Goal: Task Accomplishment & Management: Complete application form

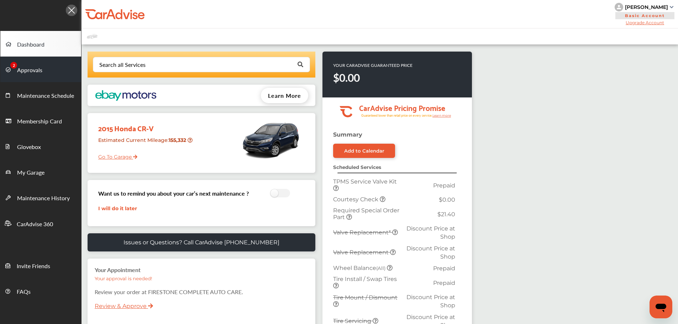
click at [23, 72] on span "Approvals" at bounding box center [29, 70] width 25 height 9
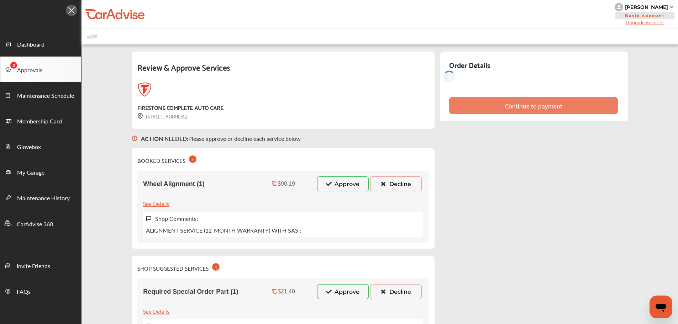
click at [327, 187] on button "Approve" at bounding box center [343, 183] width 52 height 15
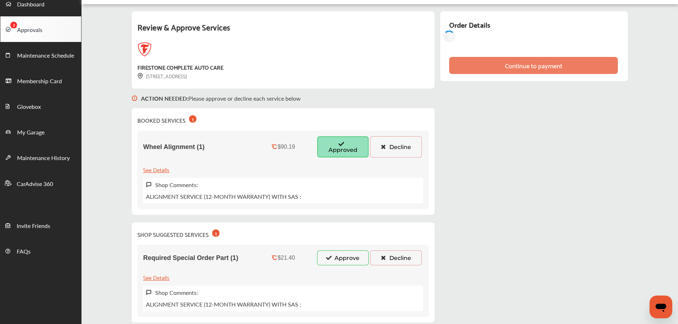
scroll to position [71, 0]
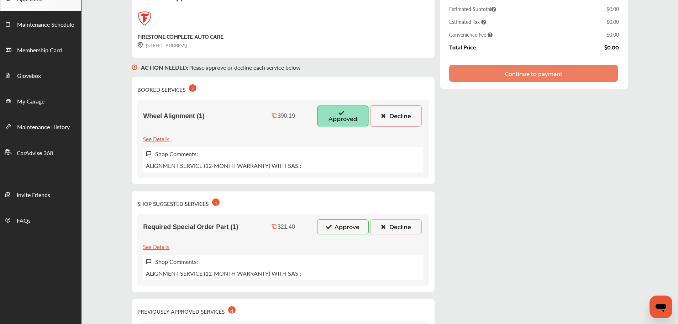
click at [350, 228] on button "Approve" at bounding box center [343, 227] width 52 height 15
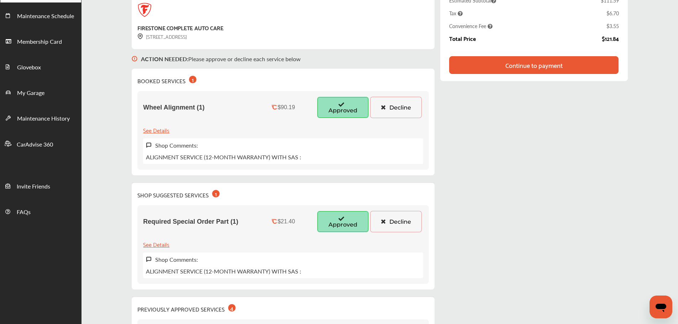
scroll to position [4, 0]
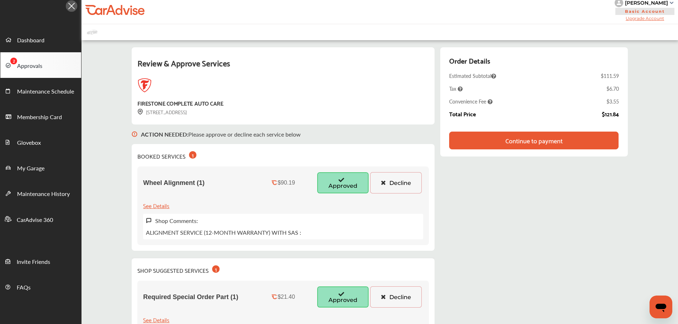
click at [535, 137] on div "Continue to payment" at bounding box center [533, 140] width 57 height 7
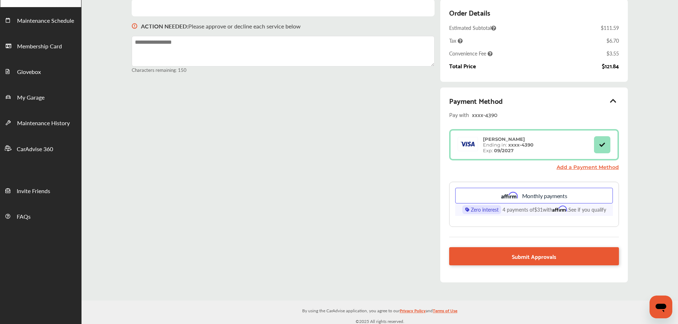
scroll to position [77, 0]
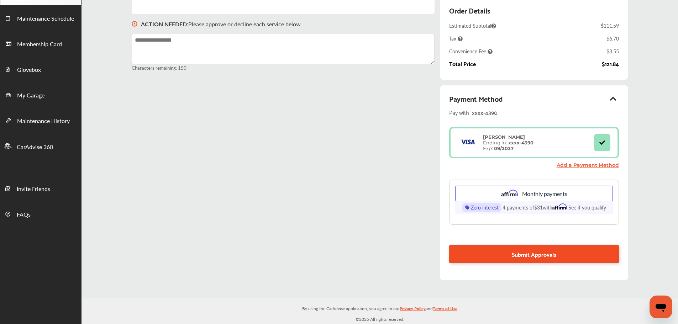
click at [477, 251] on link "Submit Approvals" at bounding box center [533, 254] width 169 height 18
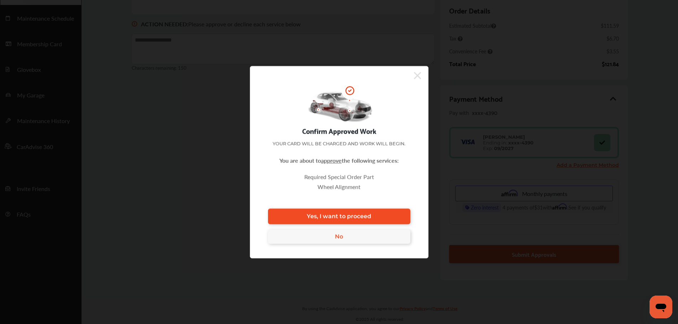
click at [361, 219] on span "Yes, I want to proceed" at bounding box center [339, 216] width 64 height 7
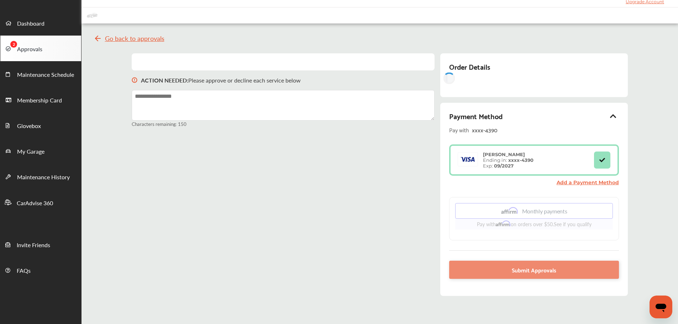
scroll to position [0, 0]
